Goal: Task Accomplishment & Management: Complete application form

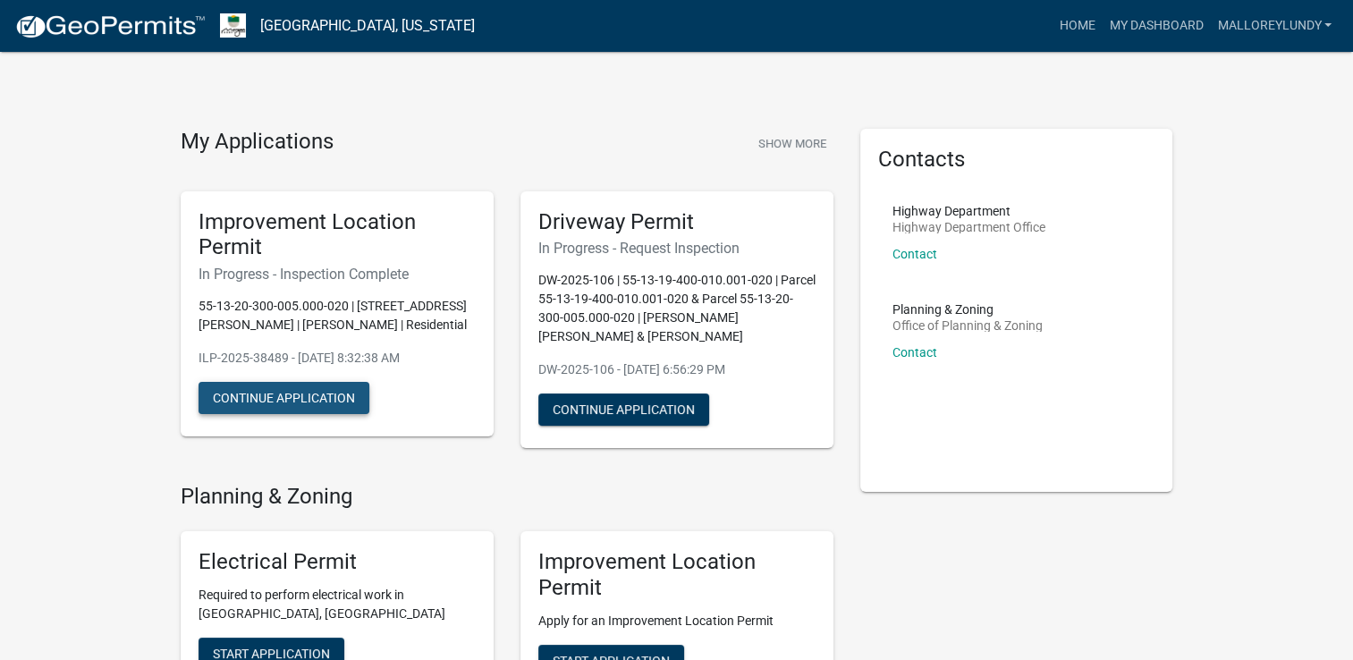
click at [325, 399] on button "Continue Application" at bounding box center [283, 398] width 171 height 32
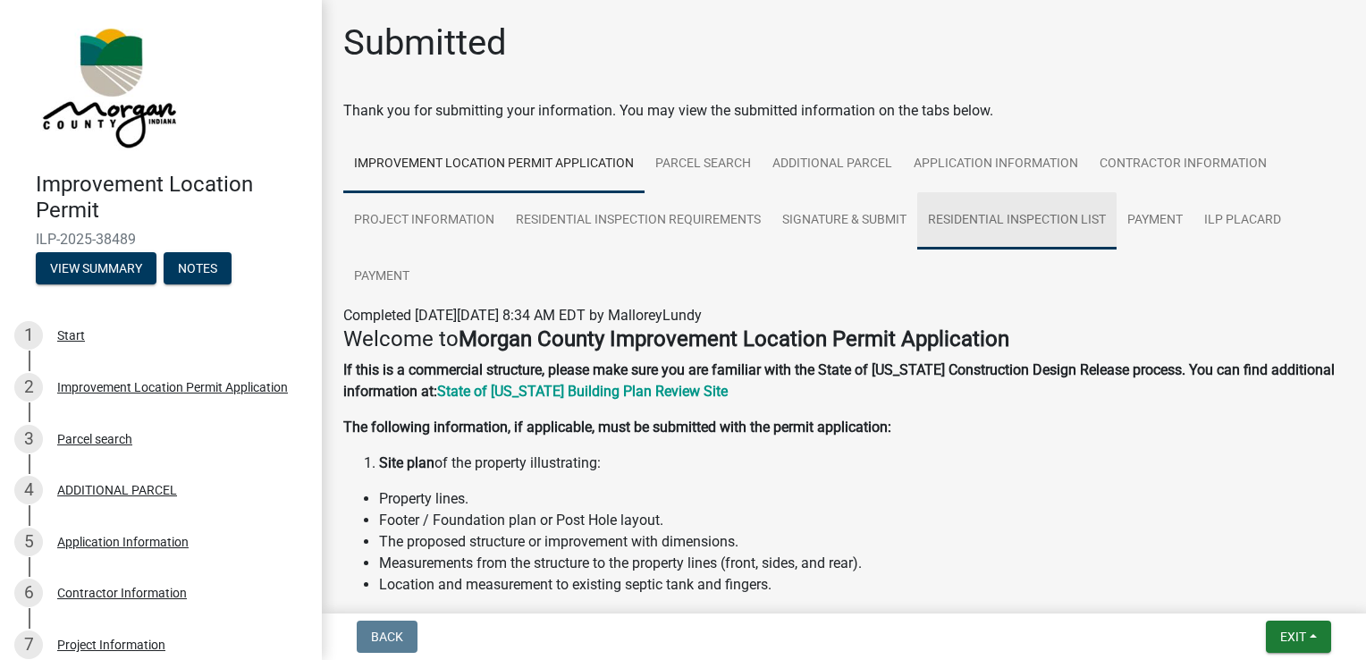
click at [999, 227] on link "Residential Inspection List" at bounding box center [1016, 220] width 199 height 57
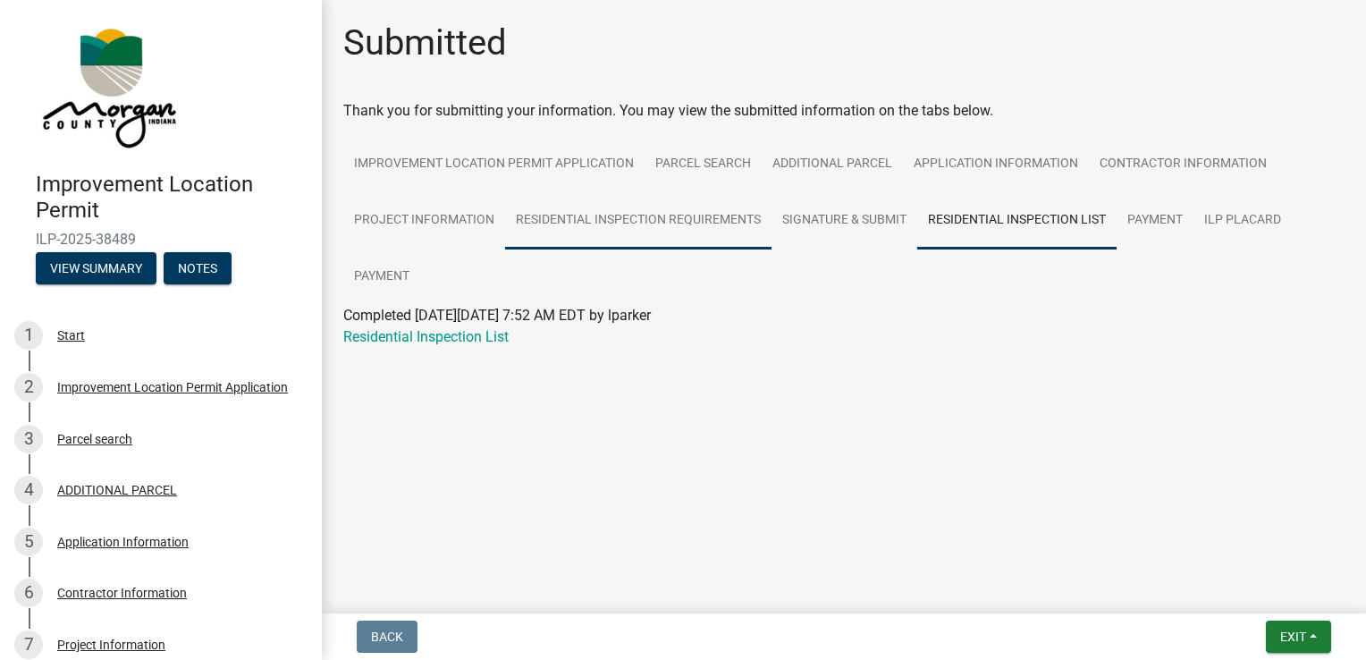
click at [671, 244] on link "Residential Inspection Requirements" at bounding box center [638, 220] width 266 height 57
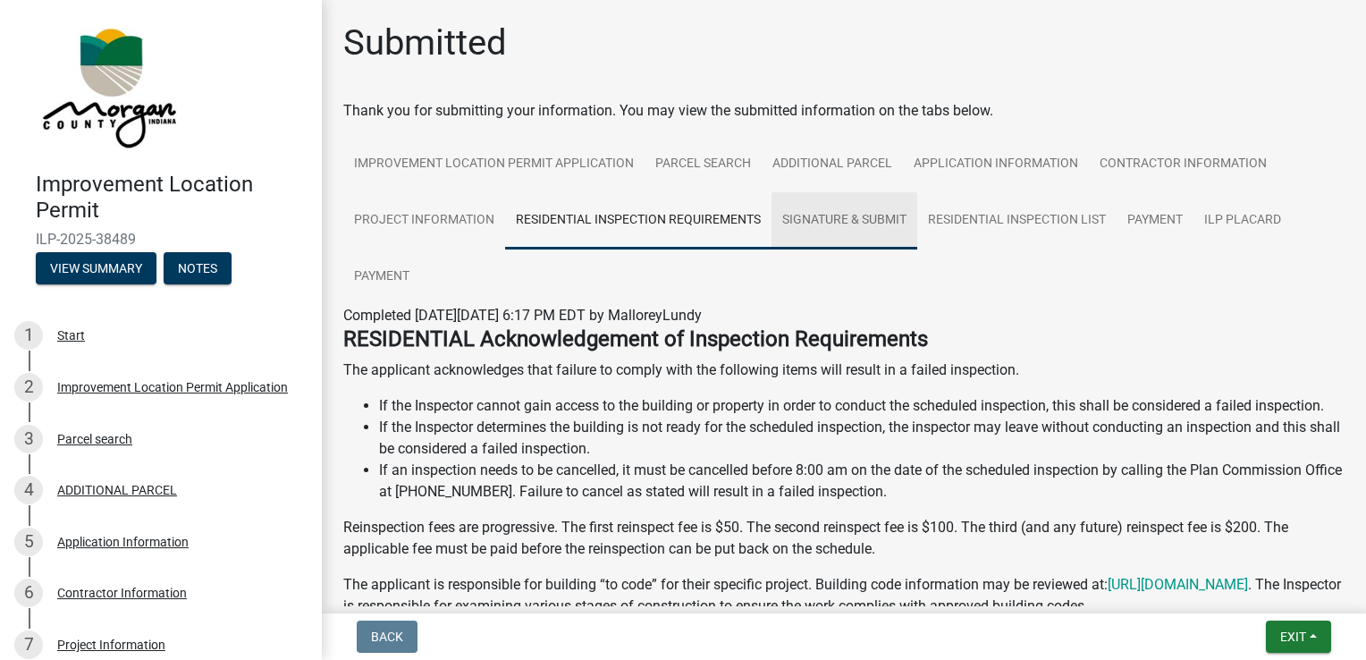
click at [865, 221] on link "Signature & Submit" at bounding box center [845, 220] width 146 height 57
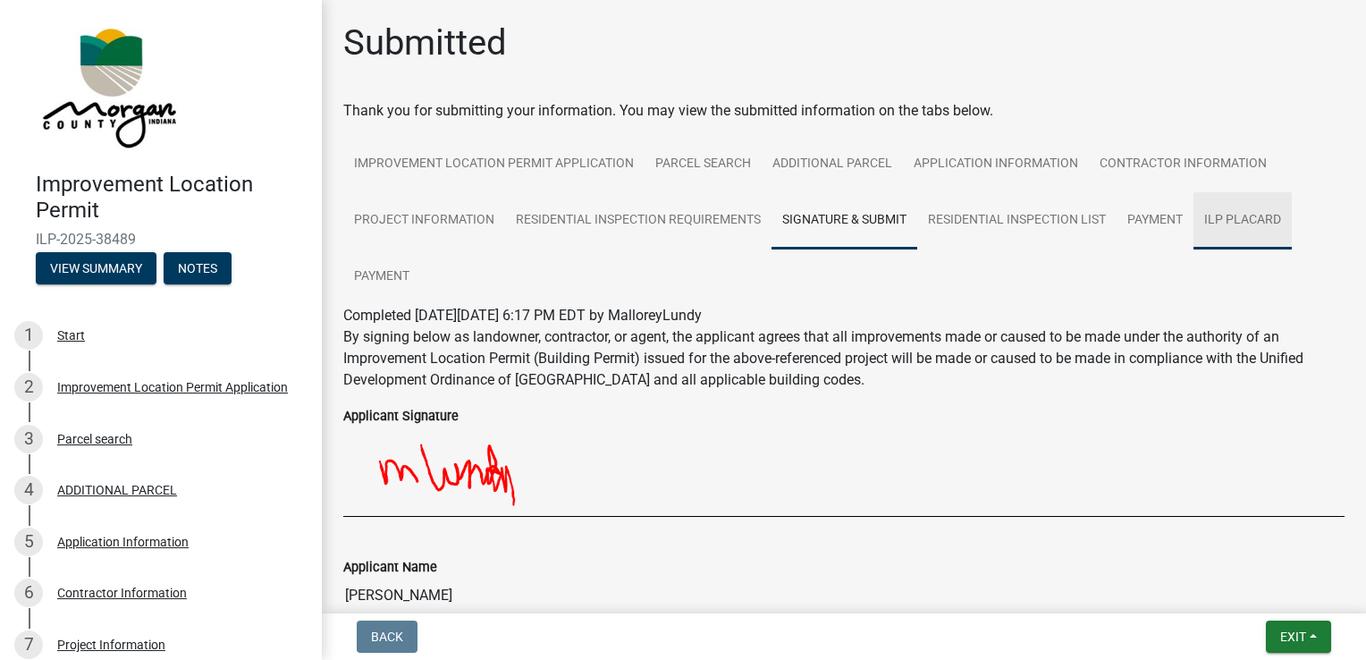
click at [1228, 216] on link "ILP Placard" at bounding box center [1243, 220] width 98 height 57
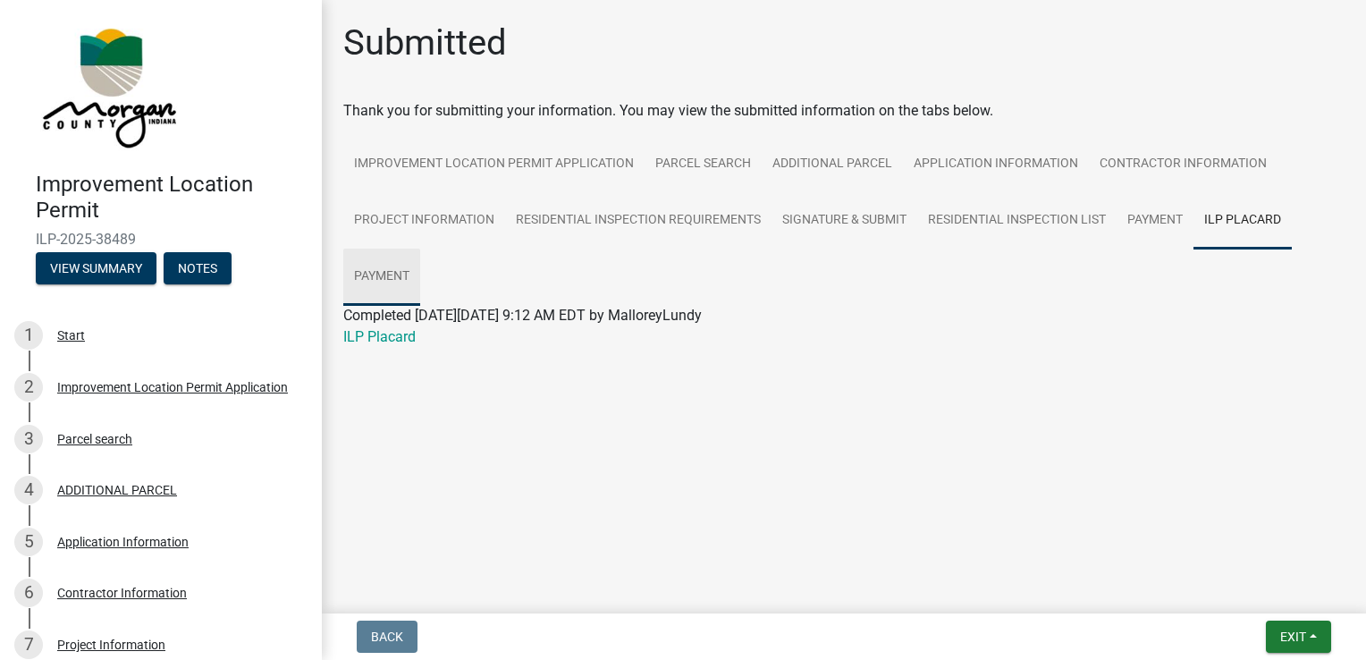
click at [401, 289] on link "Payment" at bounding box center [381, 277] width 77 height 57
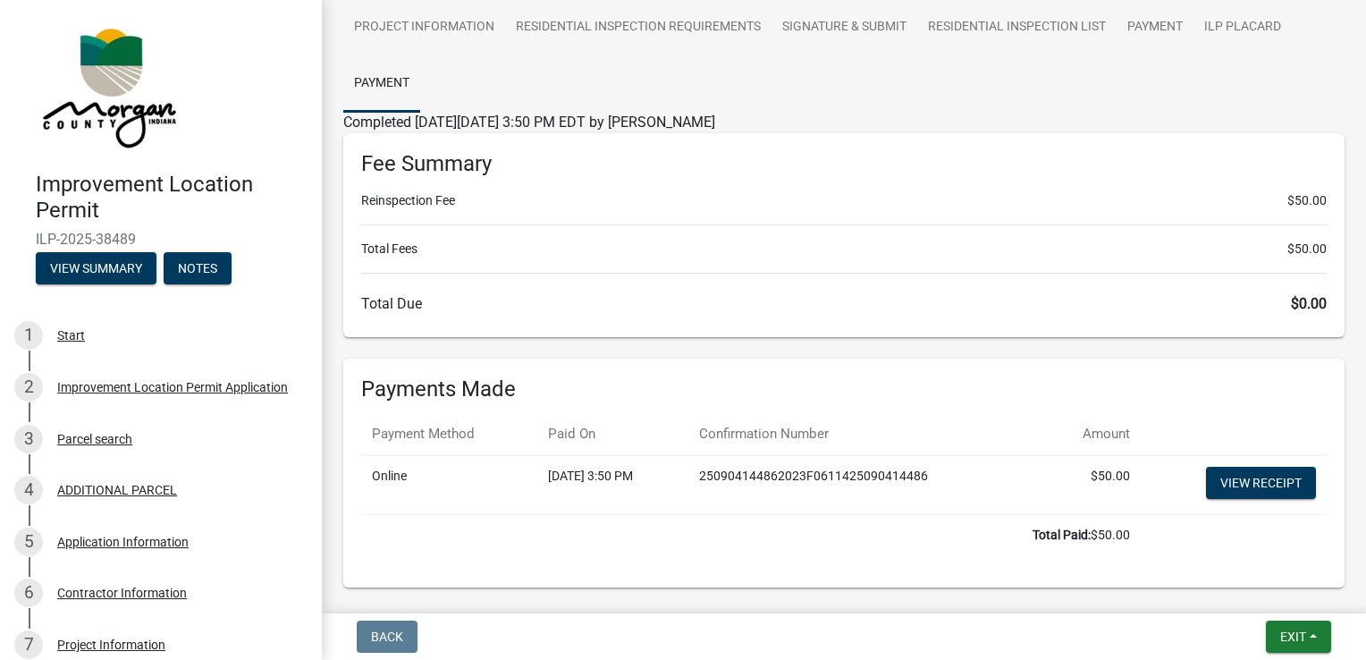
scroll to position [238, 0]
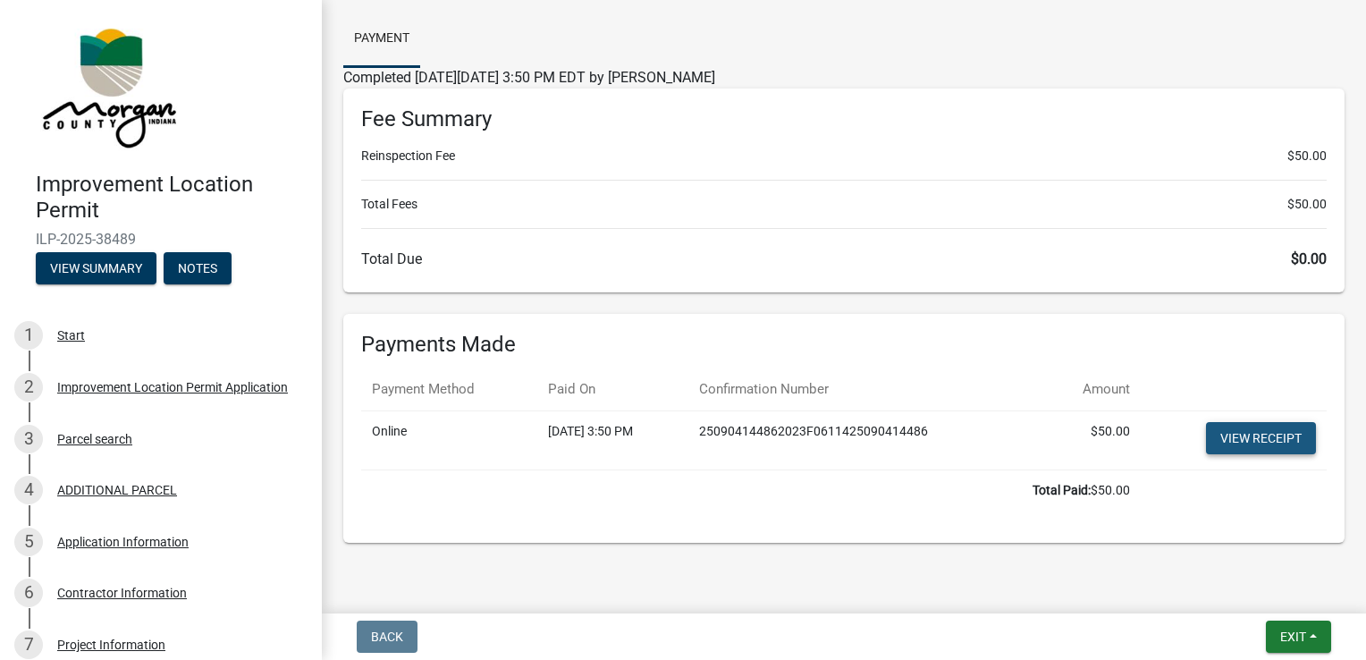
click at [1270, 440] on link "View receipt" at bounding box center [1261, 438] width 110 height 32
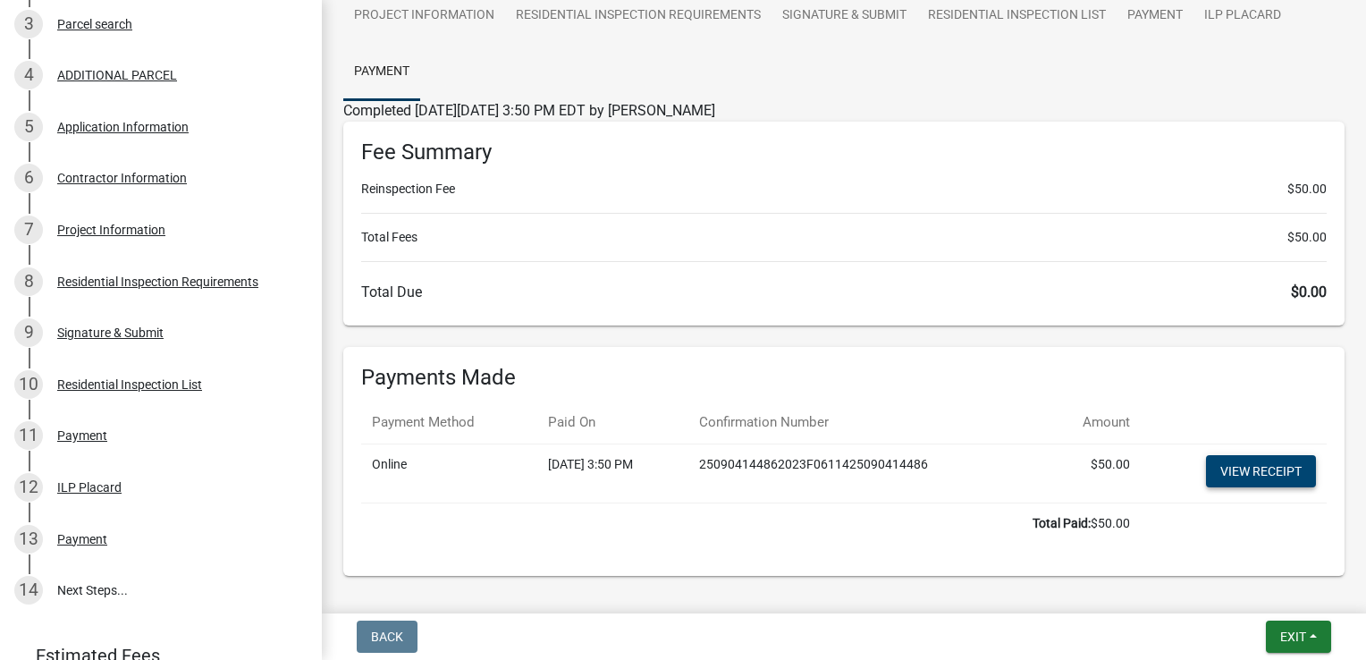
scroll to position [465, 0]
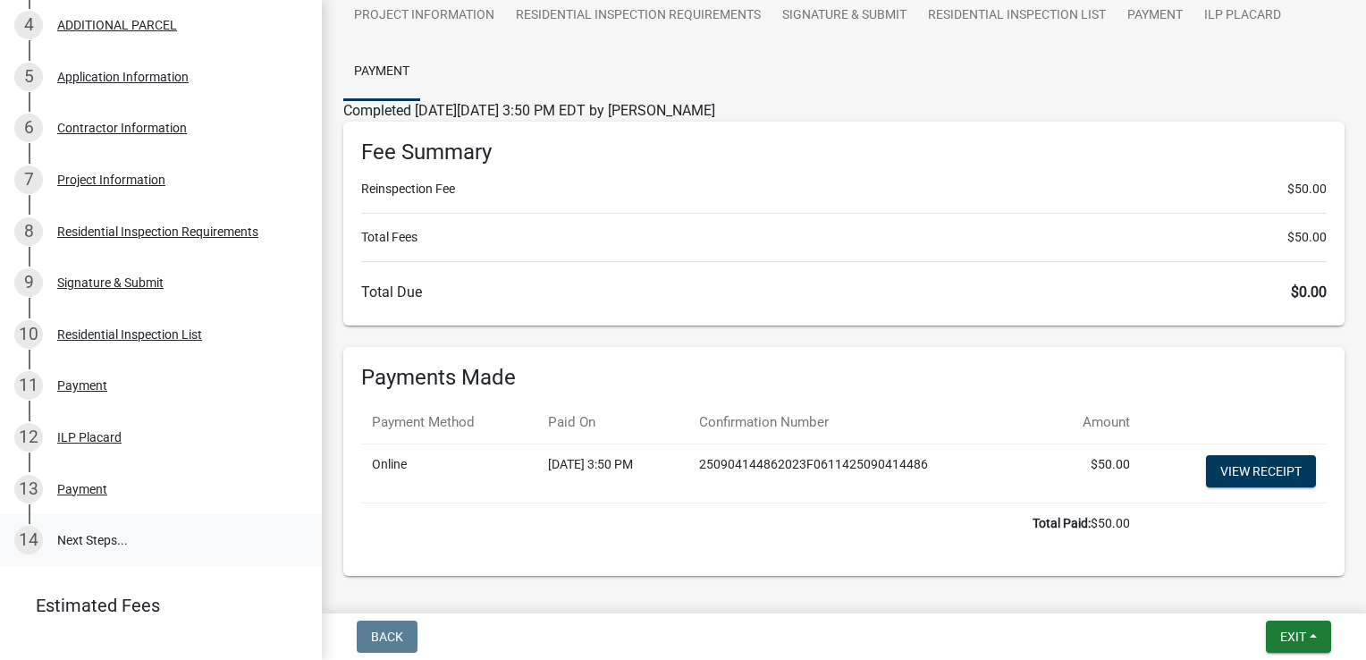
click at [131, 540] on link "14 Next Steps..." at bounding box center [161, 540] width 322 height 52
click at [97, 547] on link "14 Next Steps..." at bounding box center [161, 540] width 322 height 52
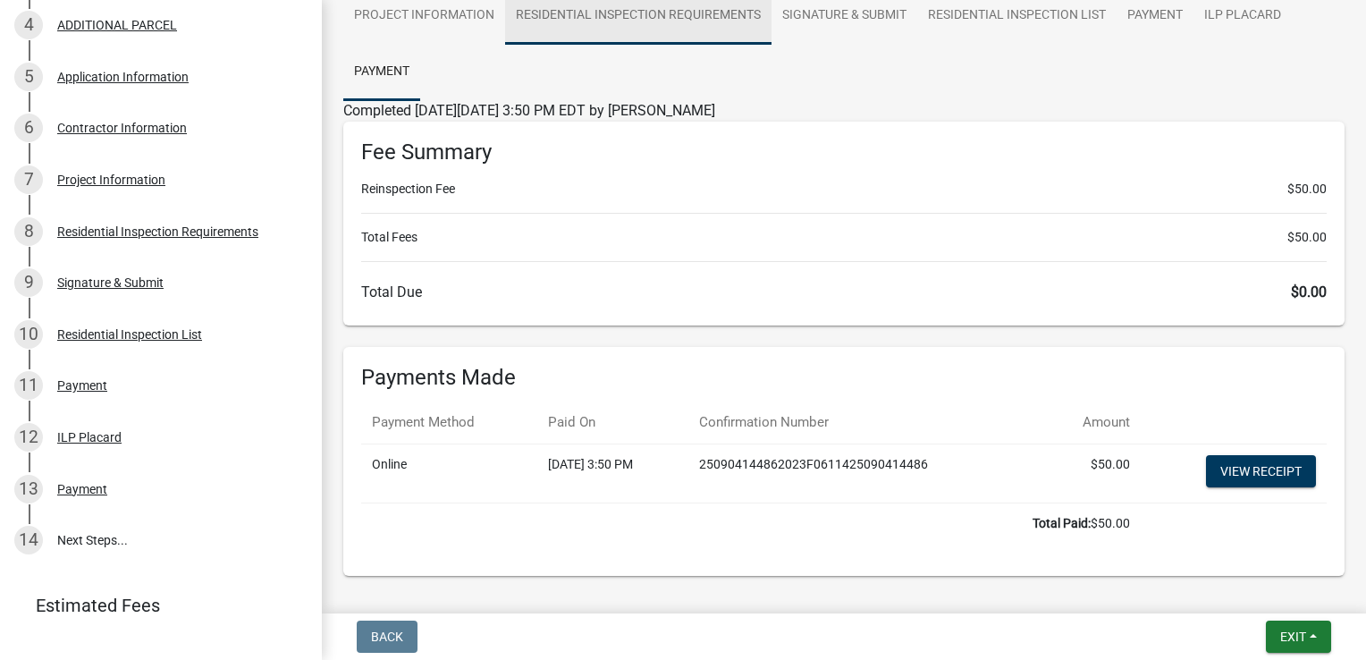
click at [694, 13] on link "Residential Inspection Requirements" at bounding box center [638, 15] width 266 height 57
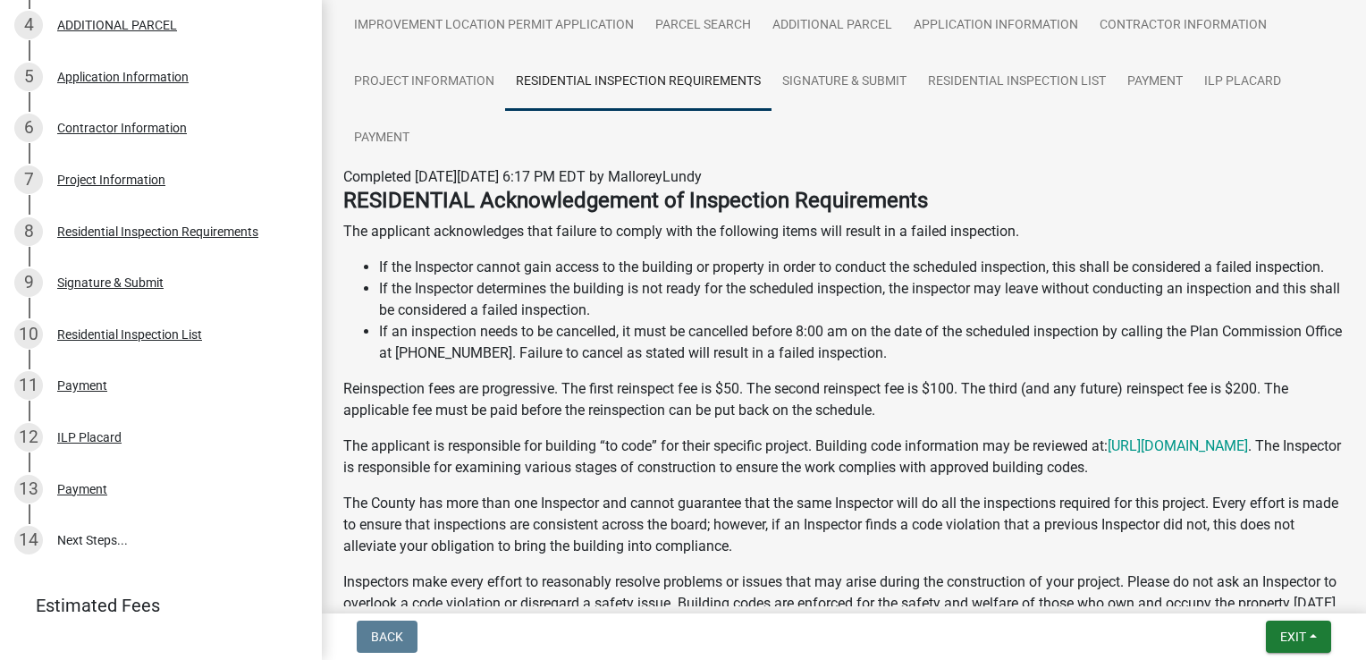
scroll to position [117, 0]
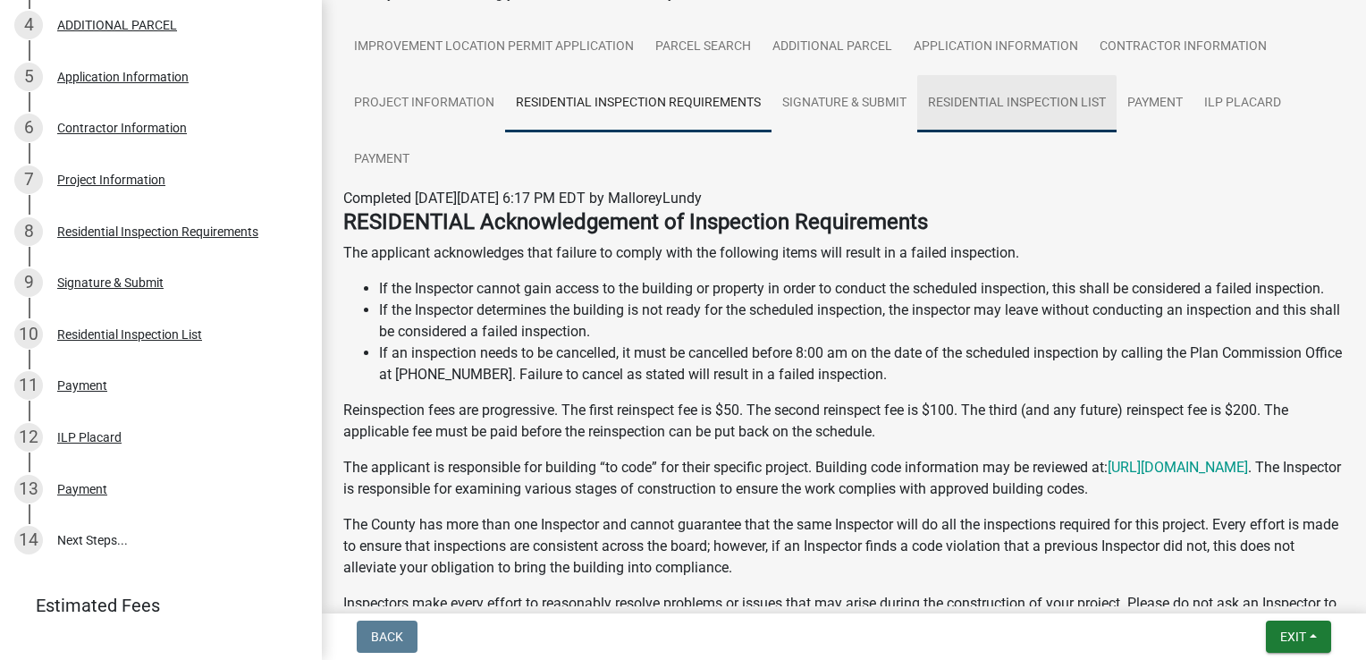
click at [1056, 92] on link "Residential Inspection List" at bounding box center [1016, 103] width 199 height 57
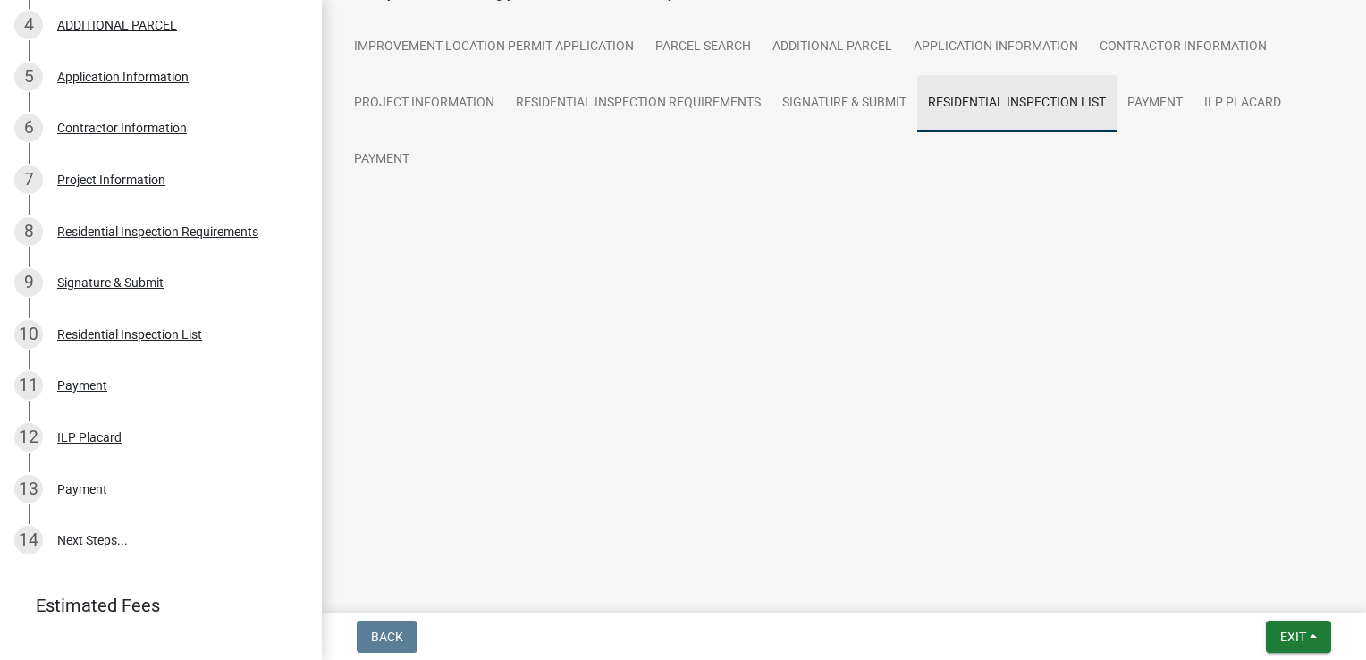
scroll to position [0, 0]
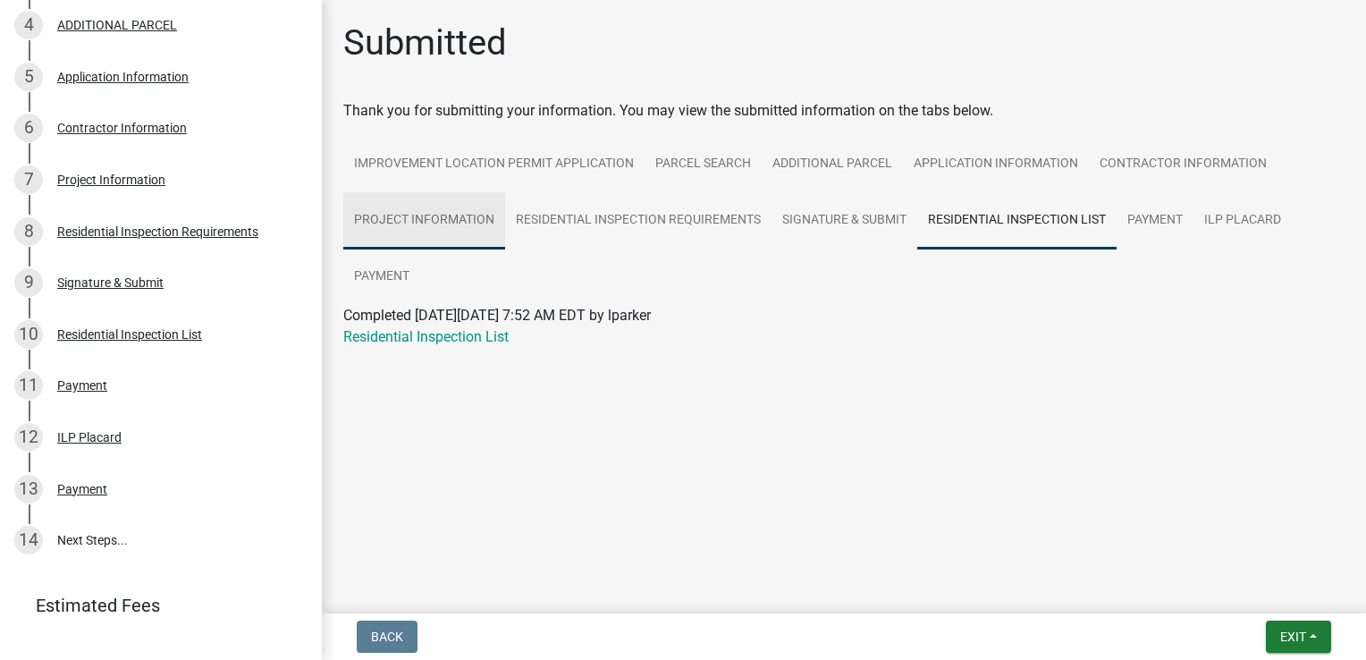
click at [470, 220] on link "Project Information" at bounding box center [424, 220] width 162 height 57
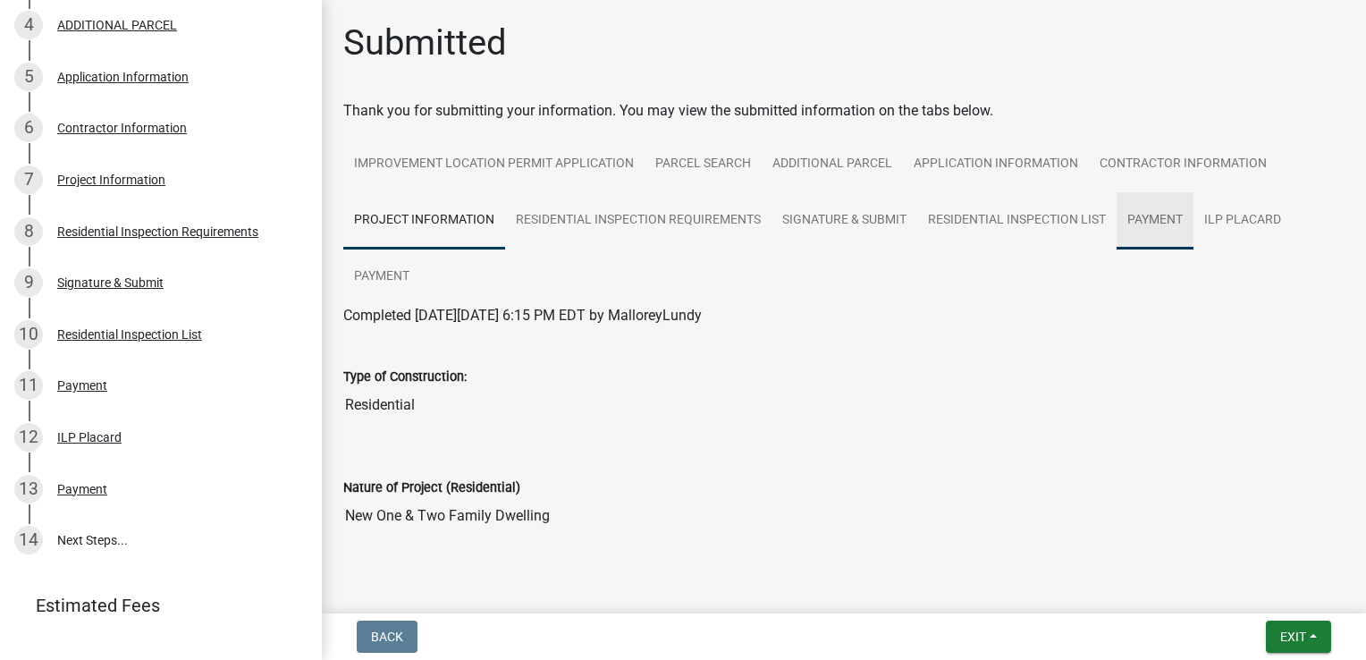
click at [1141, 227] on link "Payment" at bounding box center [1155, 220] width 77 height 57
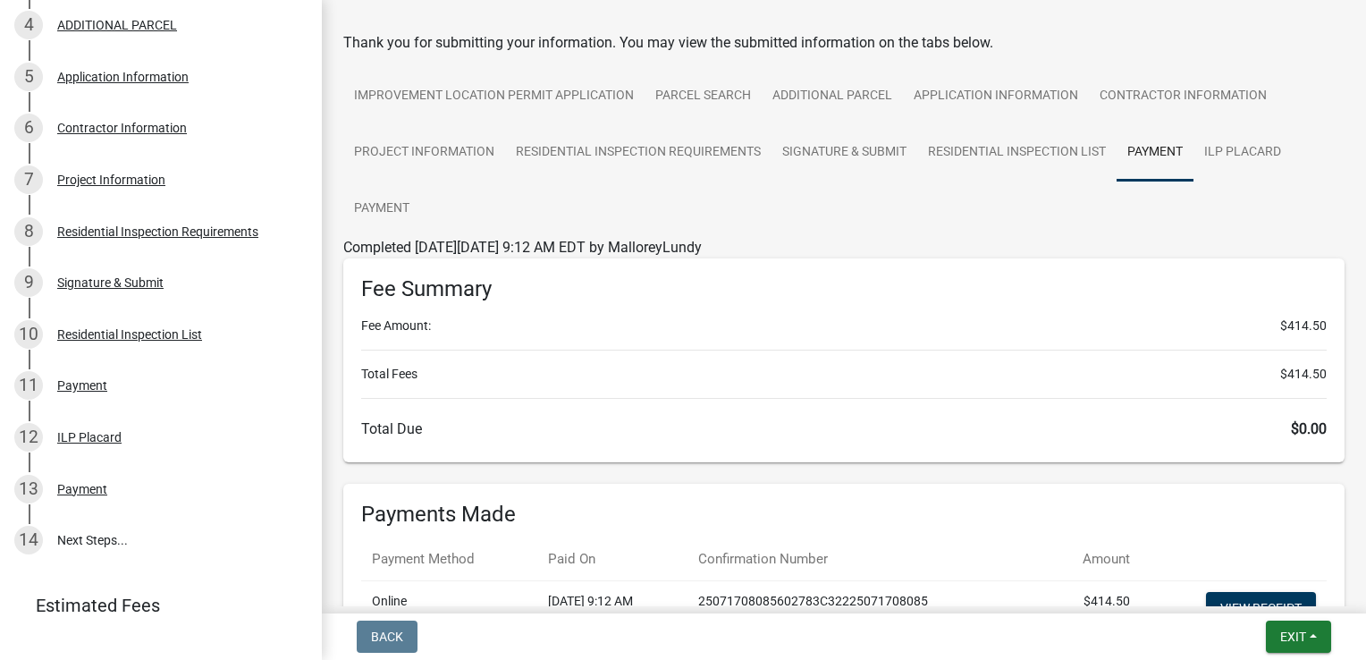
scroll to position [37, 0]
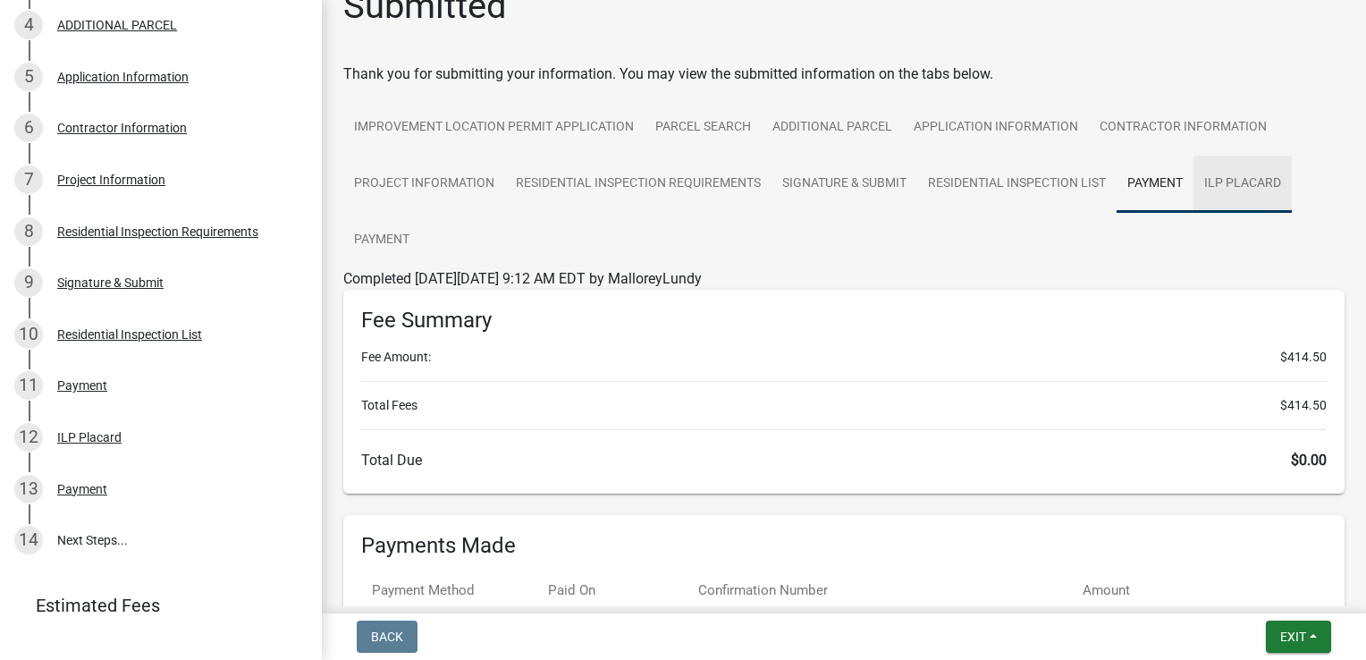
click at [1254, 176] on link "ILP Placard" at bounding box center [1243, 184] width 98 height 57
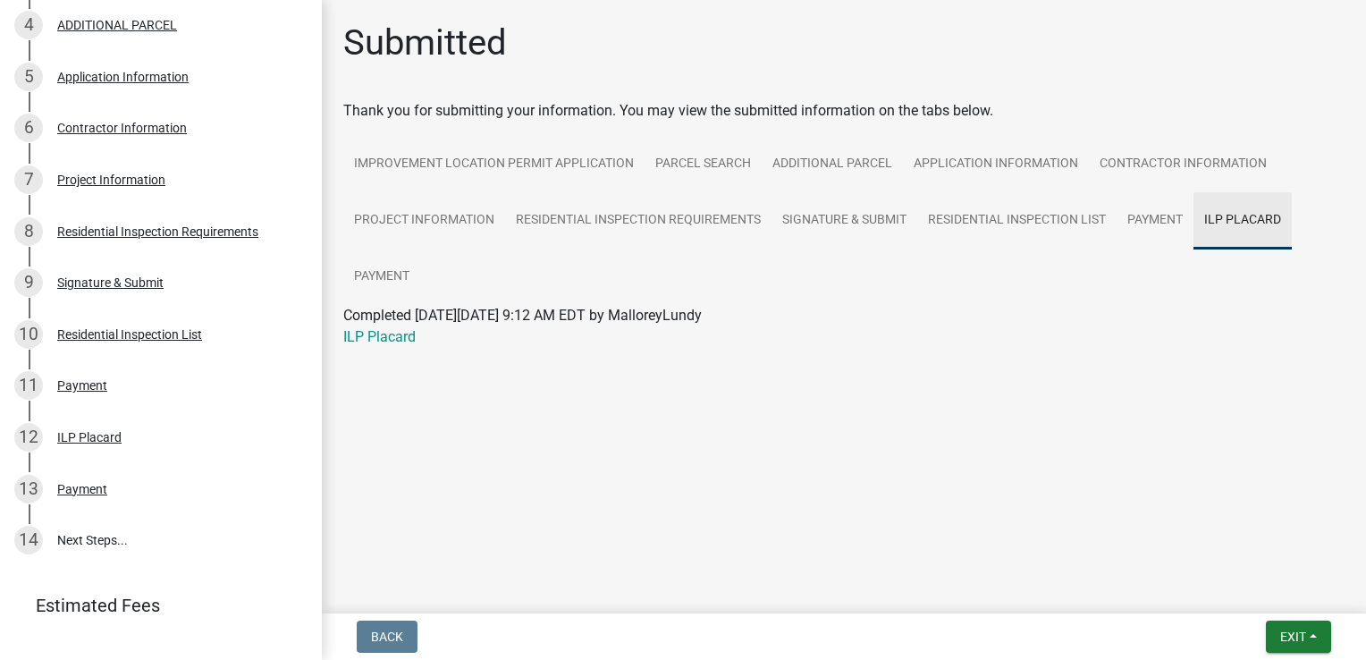
scroll to position [0, 0]
click at [393, 280] on link "Payment" at bounding box center [381, 277] width 77 height 57
